Goal: Task Accomplishment & Management: Manage account settings

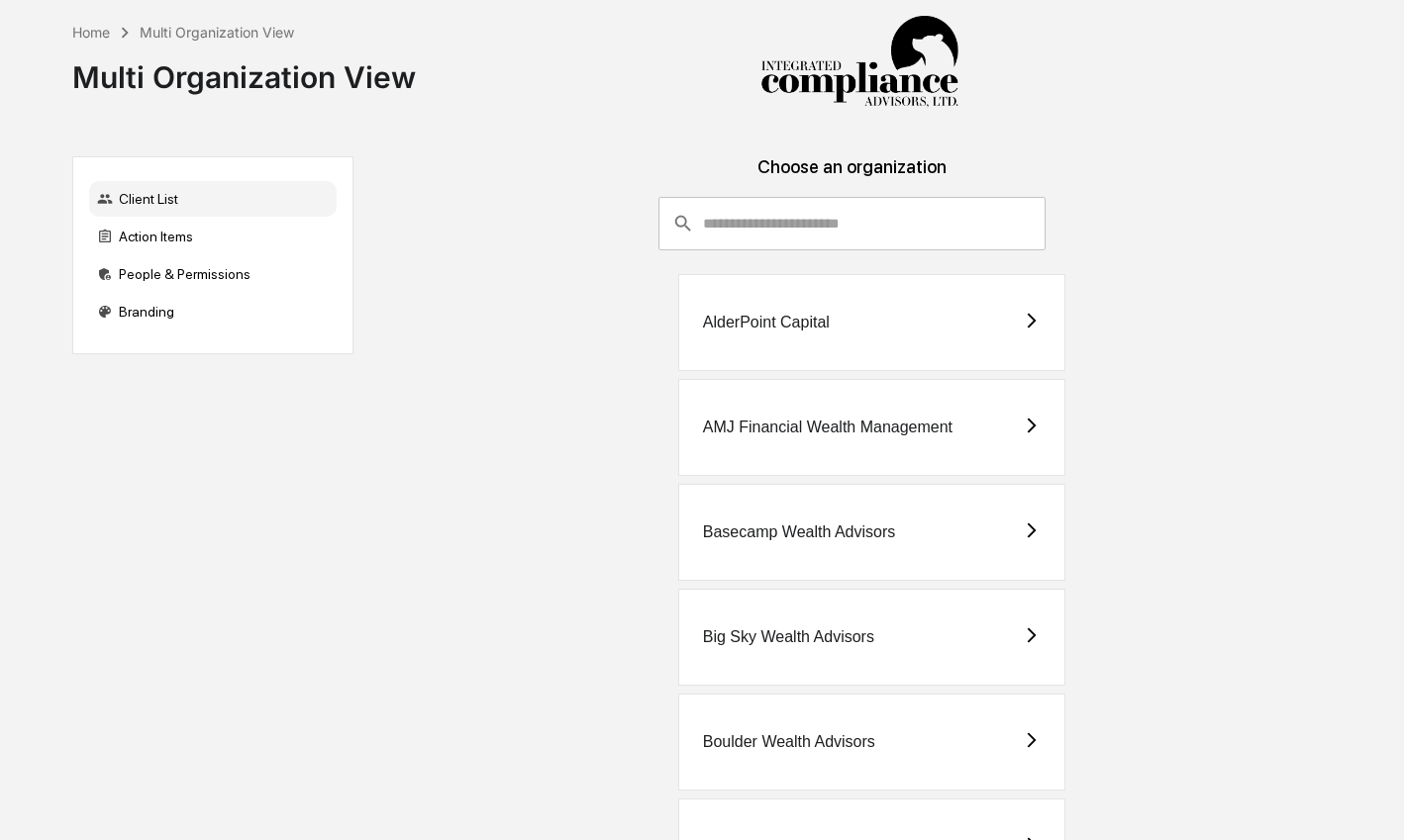
click at [765, 229] on input "consultant-dashboard__filter-organizations-search-bar" at bounding box center [873, 224] width 342 height 54
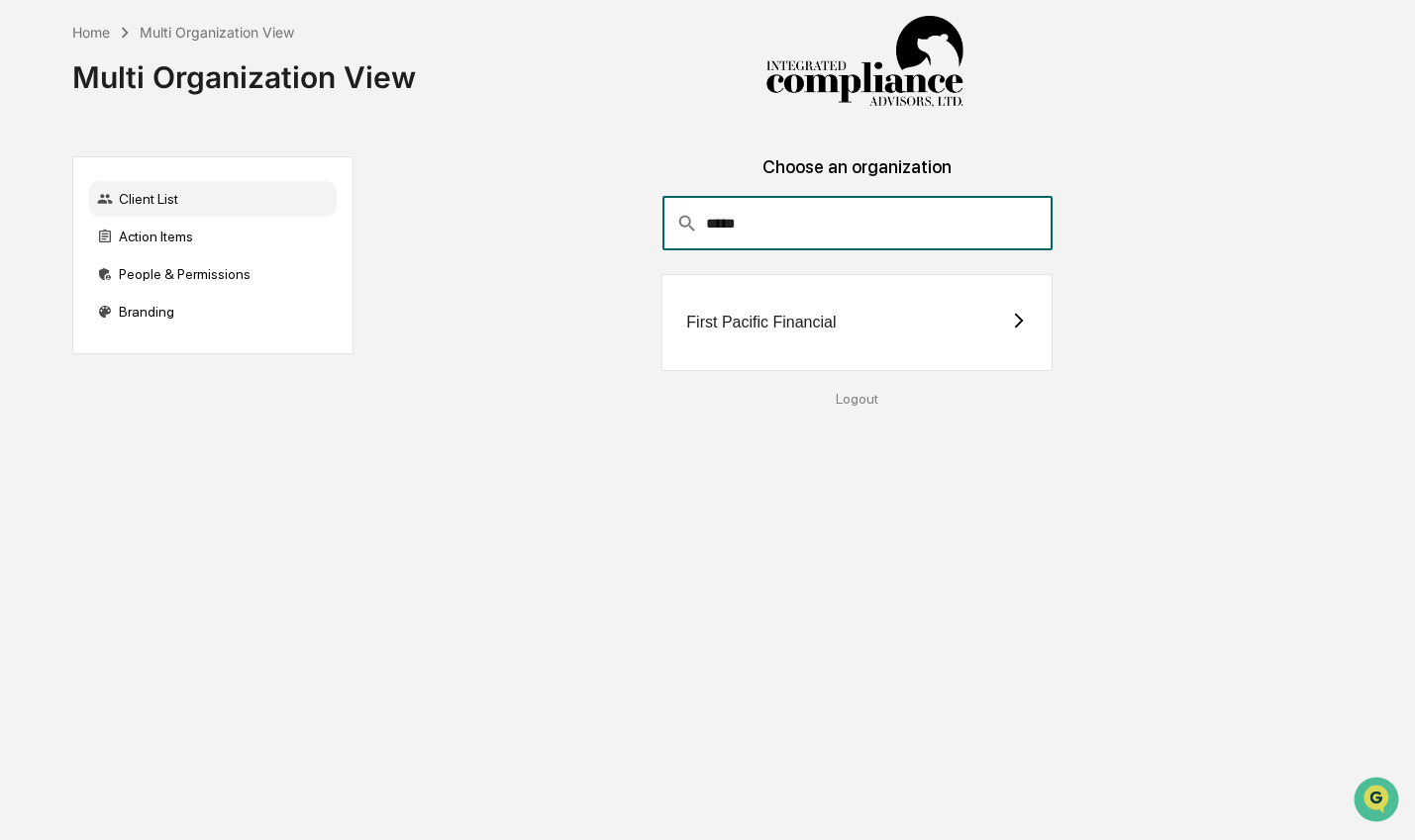
type input "*****"
click at [931, 317] on div "First Pacific Financial" at bounding box center [857, 322] width 391 height 97
